Goal: Navigation & Orientation: Find specific page/section

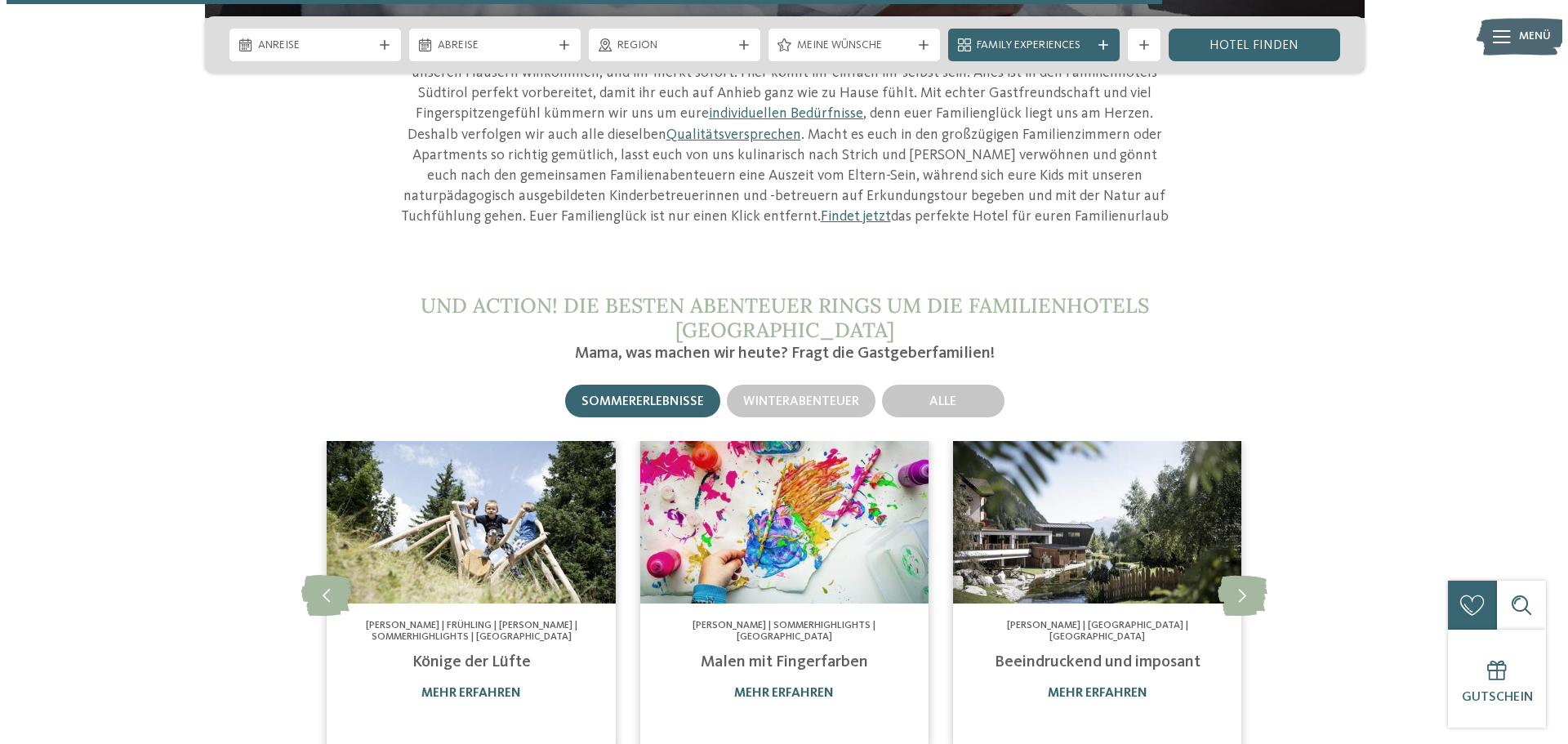
scroll to position [5662, 0]
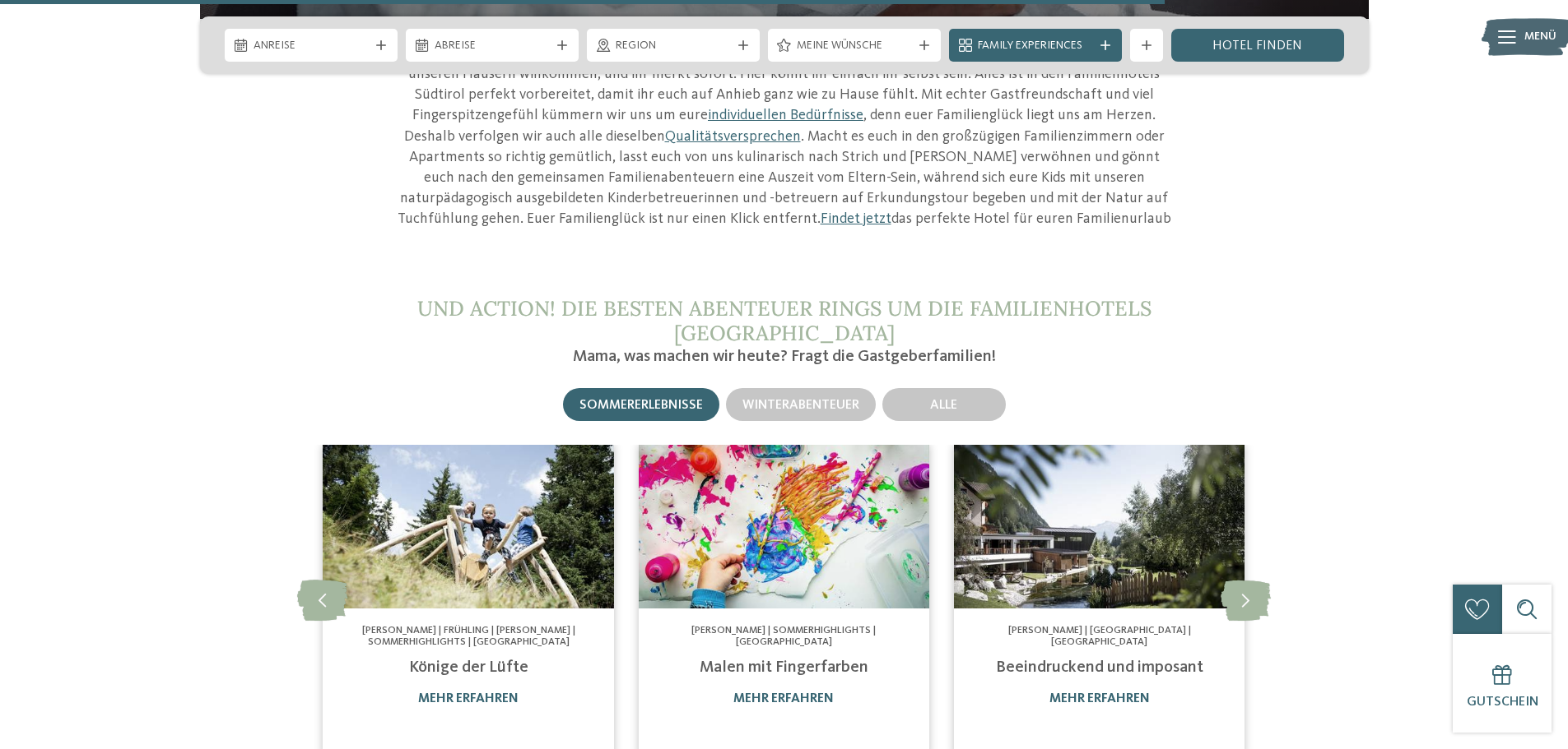
click at [1256, 38] on icon at bounding box center [1507, 37] width 18 height 13
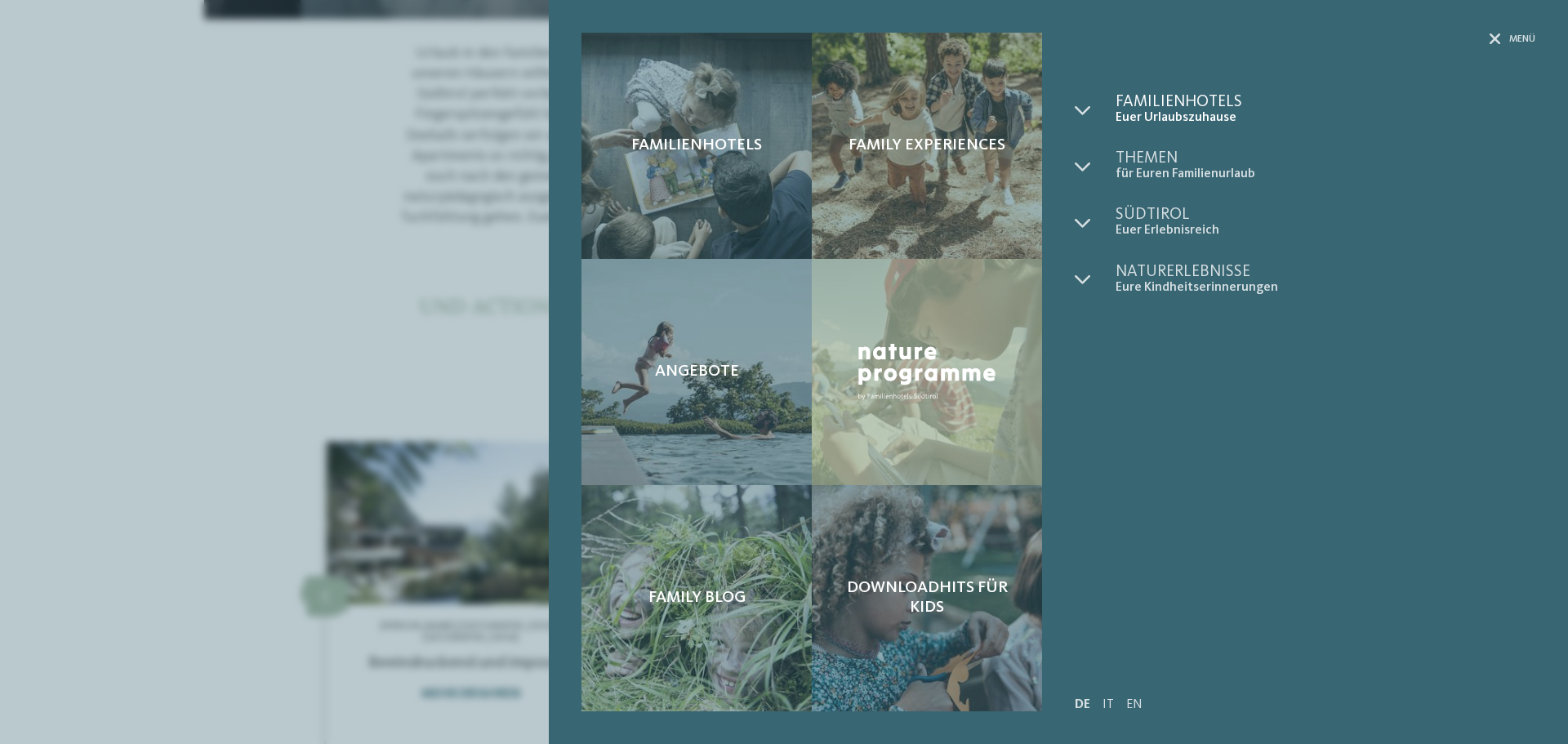
click at [1198, 123] on span "Euer Urlaubszuhause" at bounding box center [1326, 118] width 420 height 16
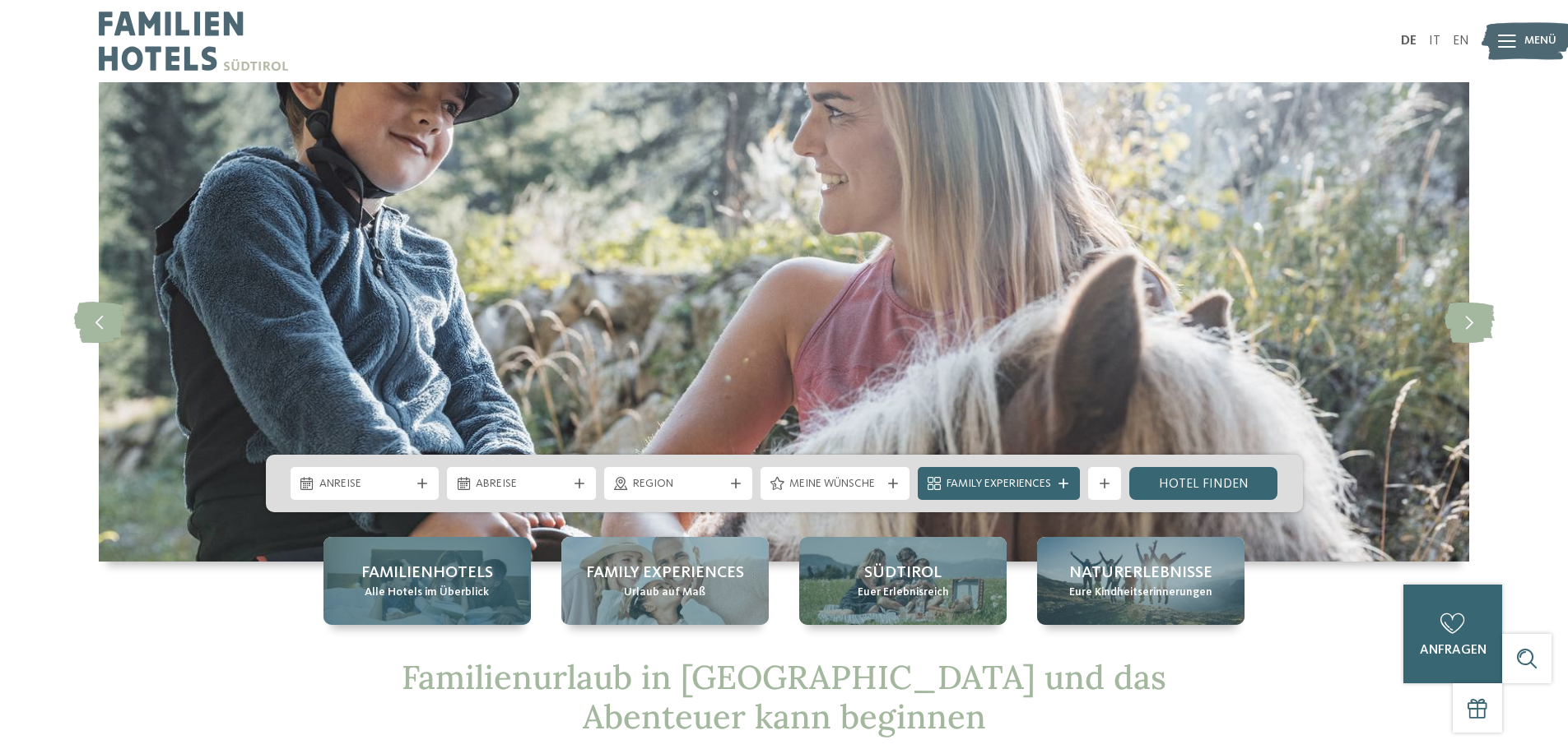
click at [446, 585] on span "Alle Hotels im Überblick" at bounding box center [427, 593] width 124 height 17
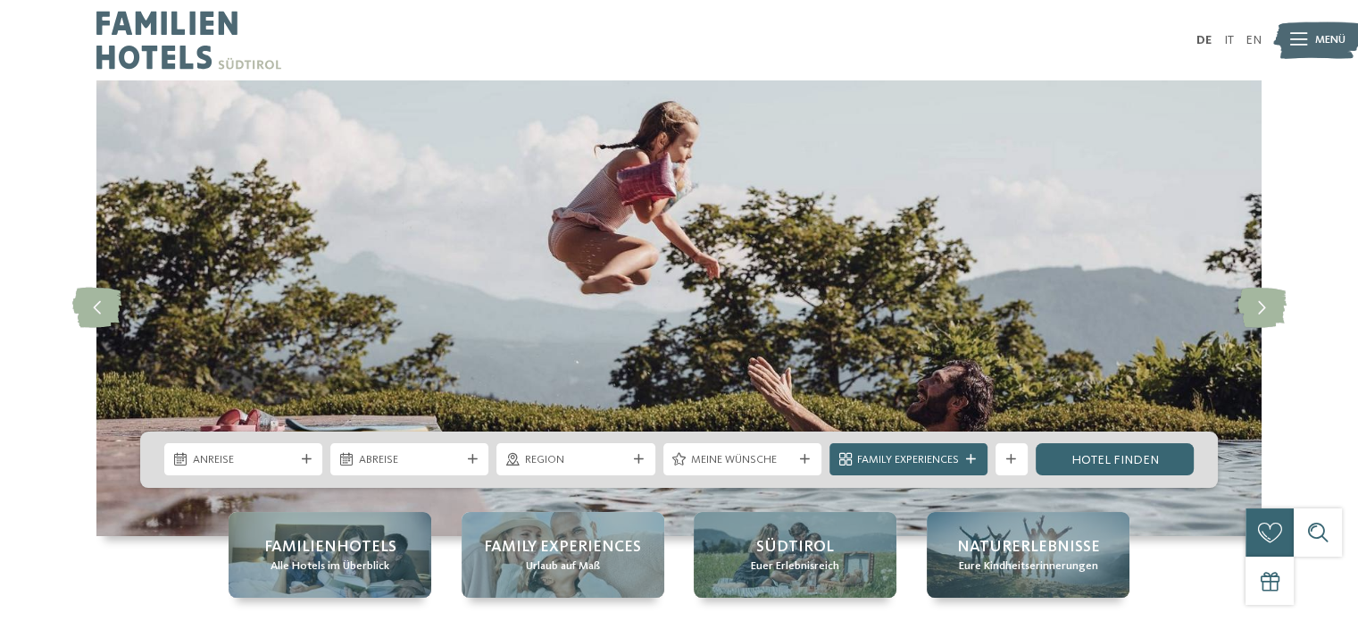
drag, startPoint x: 678, startPoint y: 217, endPoint x: -507, endPoint y: 229, distance: 1185.0
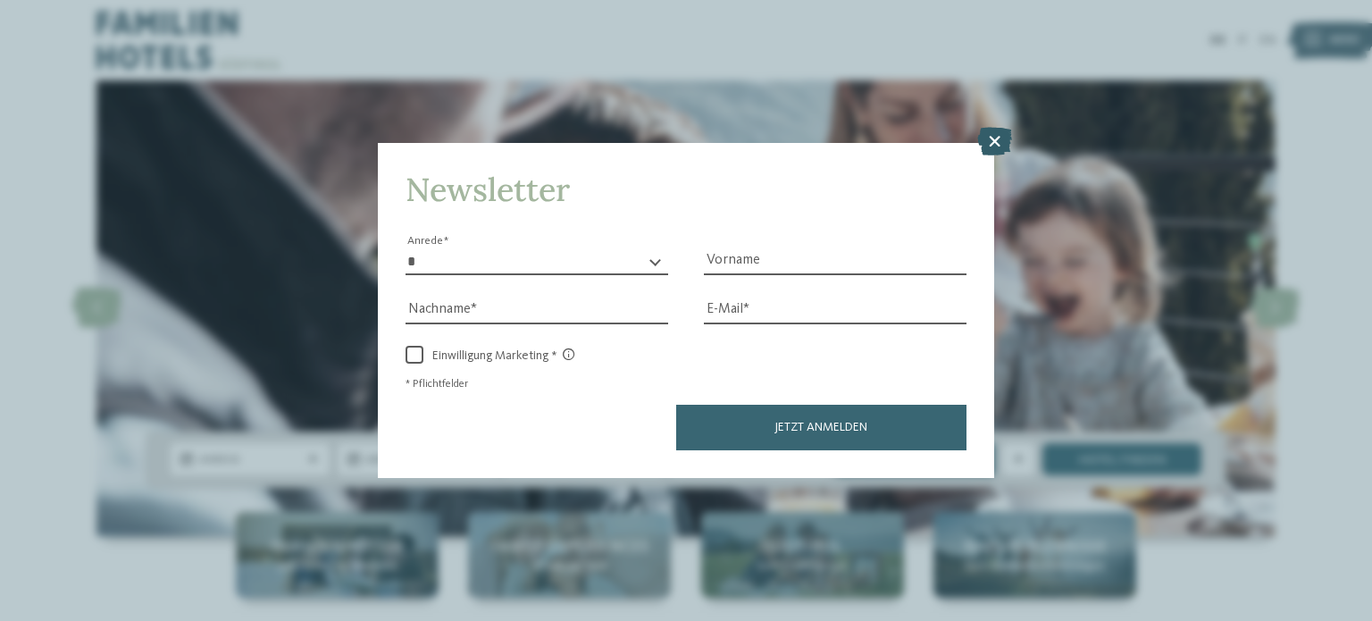
click at [997, 146] on icon at bounding box center [994, 141] width 35 height 29
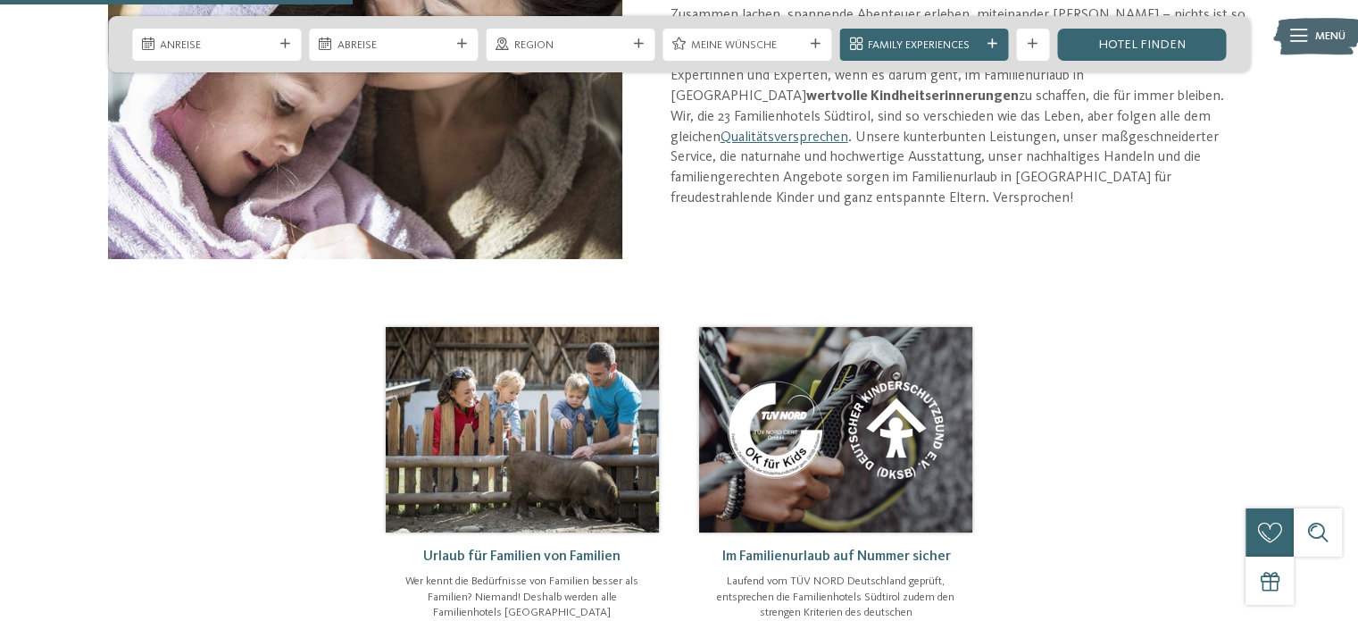
scroll to position [893, 0]
